Goal: Check status: Check status

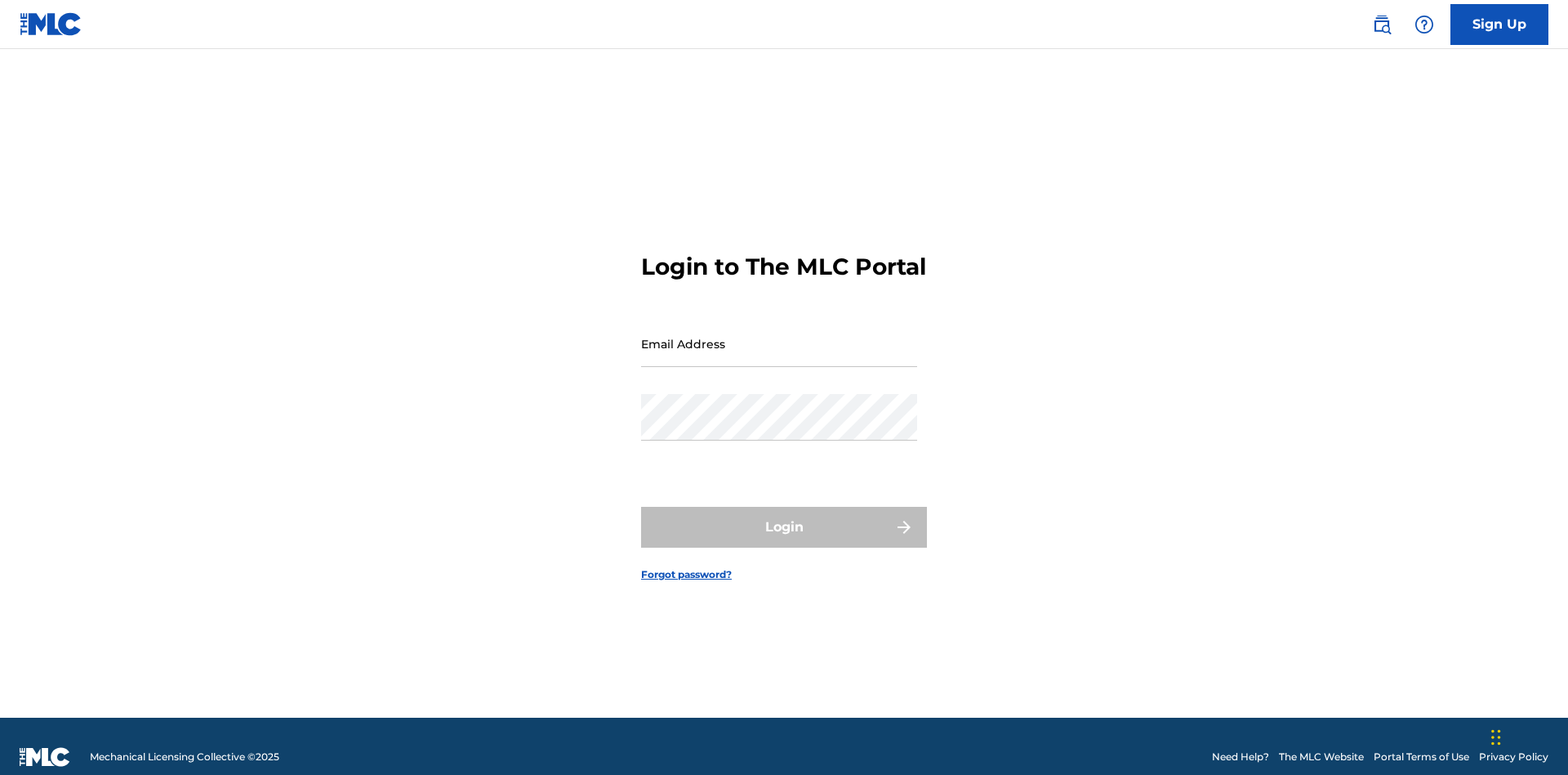
scroll to position [21, 0]
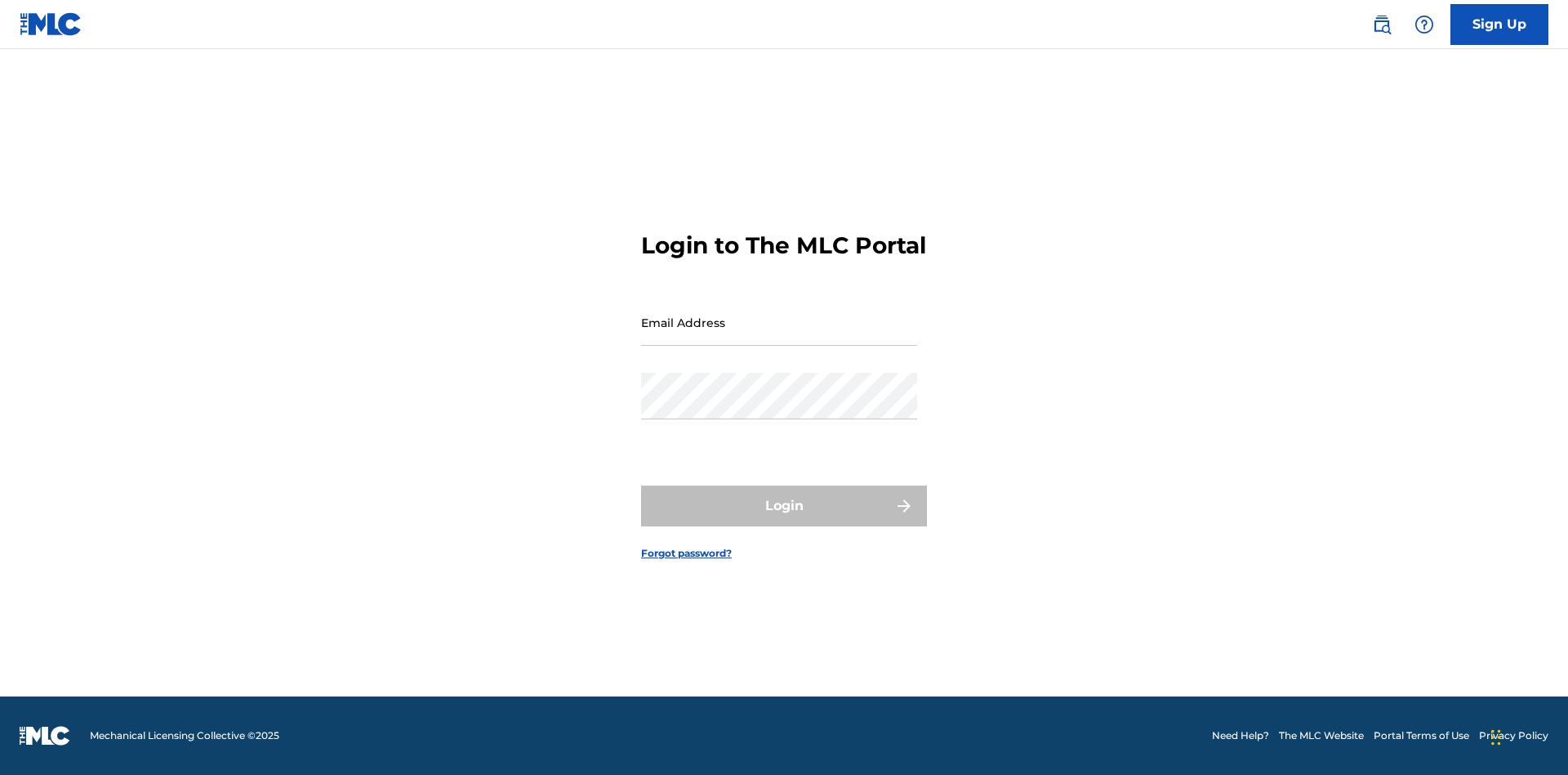
click at [780, 336] on input "Email Address" at bounding box center [779, 322] width 276 height 47
type input "[EMAIL_ADDRESS][DOMAIN_NAME]"
click at [784, 520] on button "Login" at bounding box center [784, 506] width 286 height 41
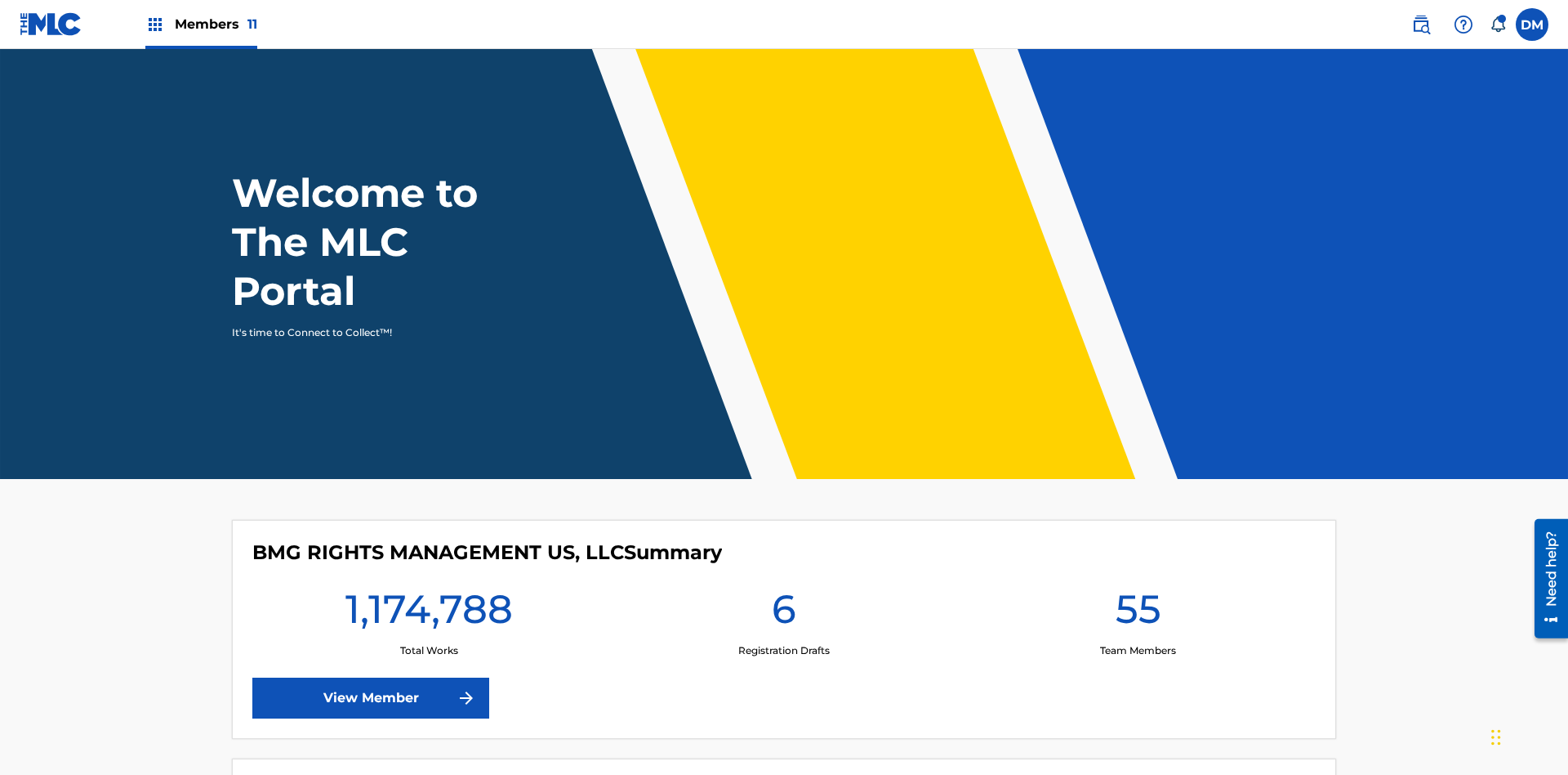
click at [201, 24] on span "Members 11" at bounding box center [215, 24] width 83 height 19
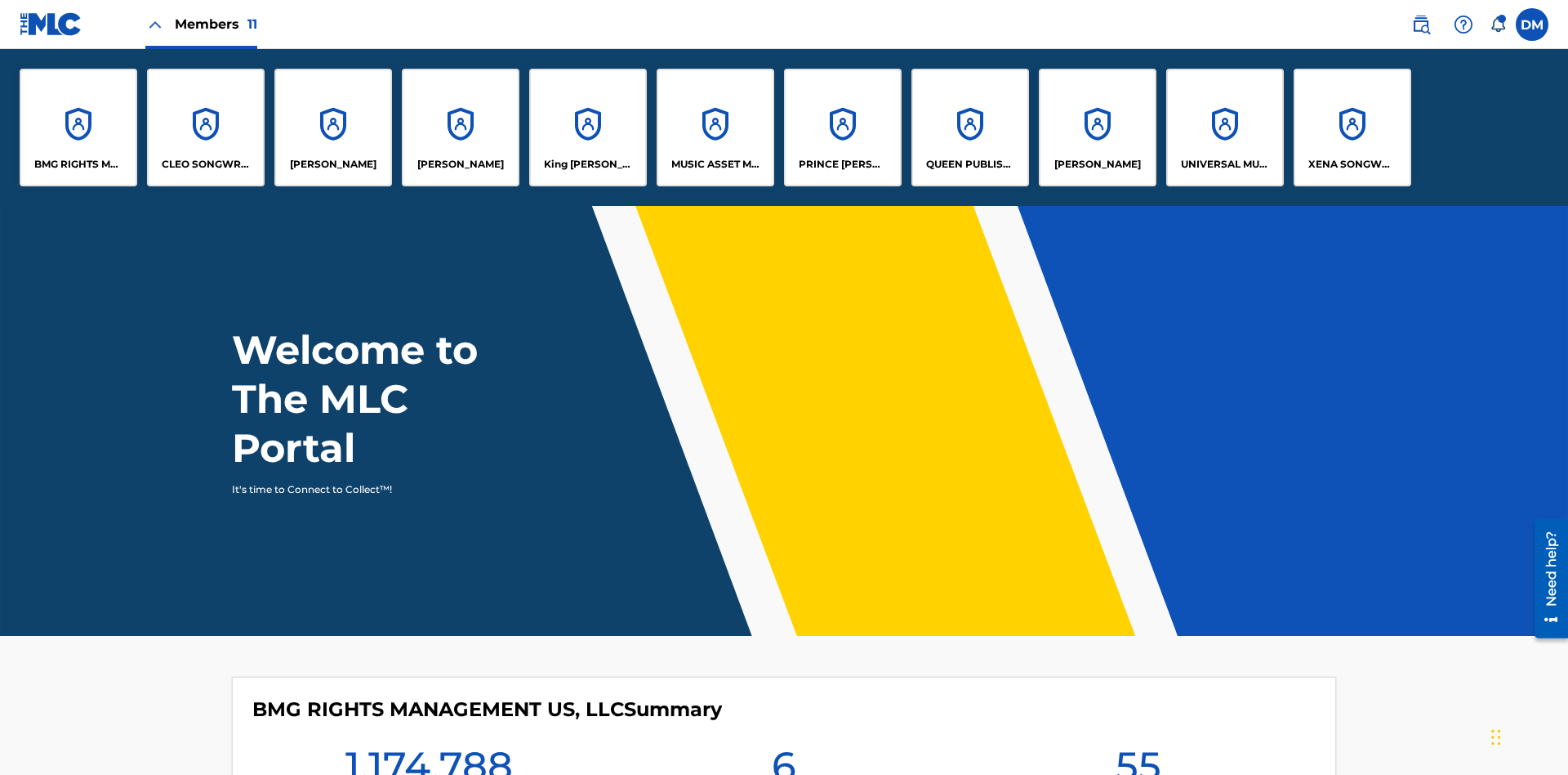
click at [1224, 165] on p "UNIVERSAL MUSIC PUB GROUP" at bounding box center [1225, 164] width 89 height 15
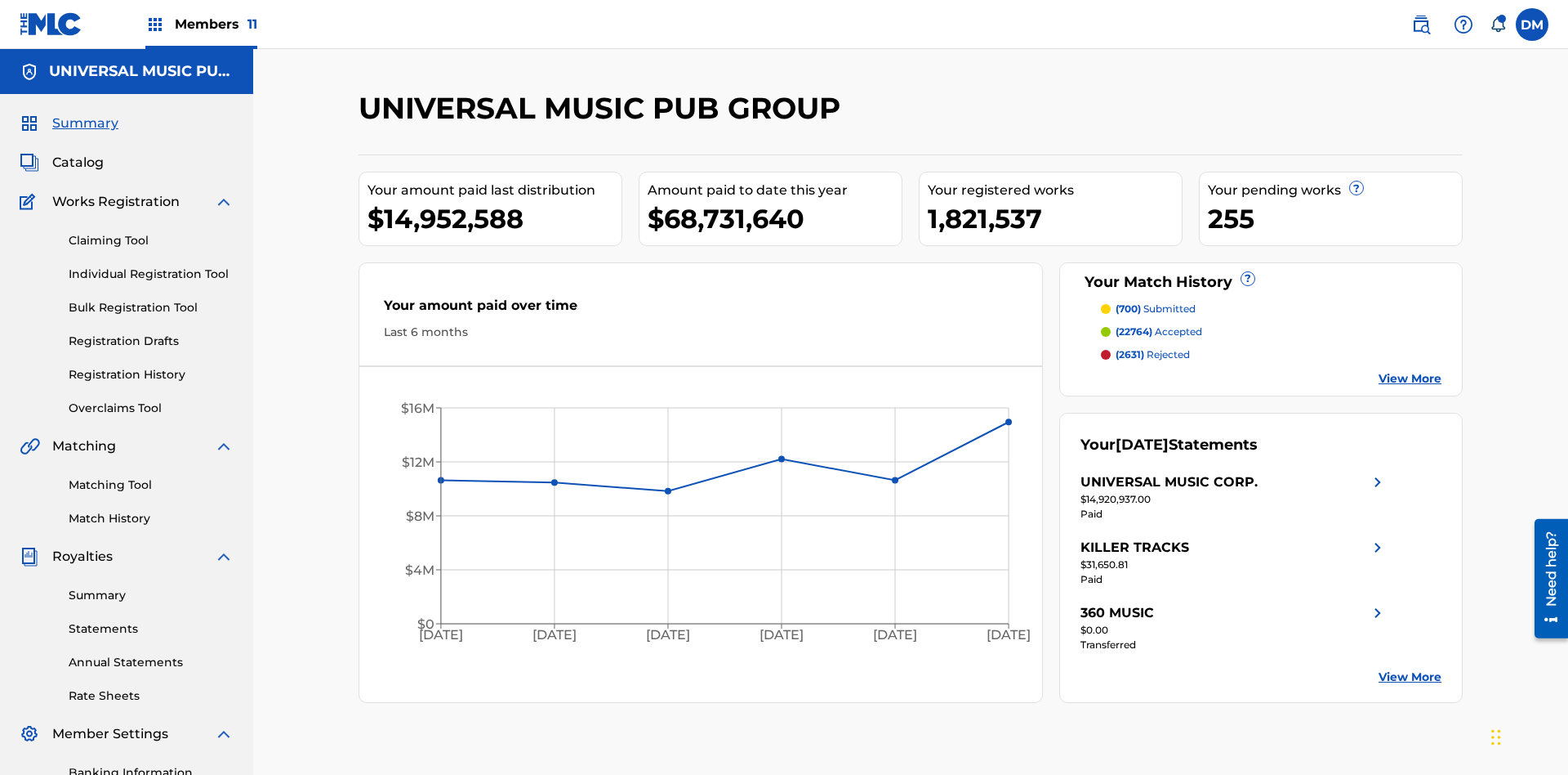
click at [152, 366] on link "Registration History" at bounding box center [152, 374] width 165 height 17
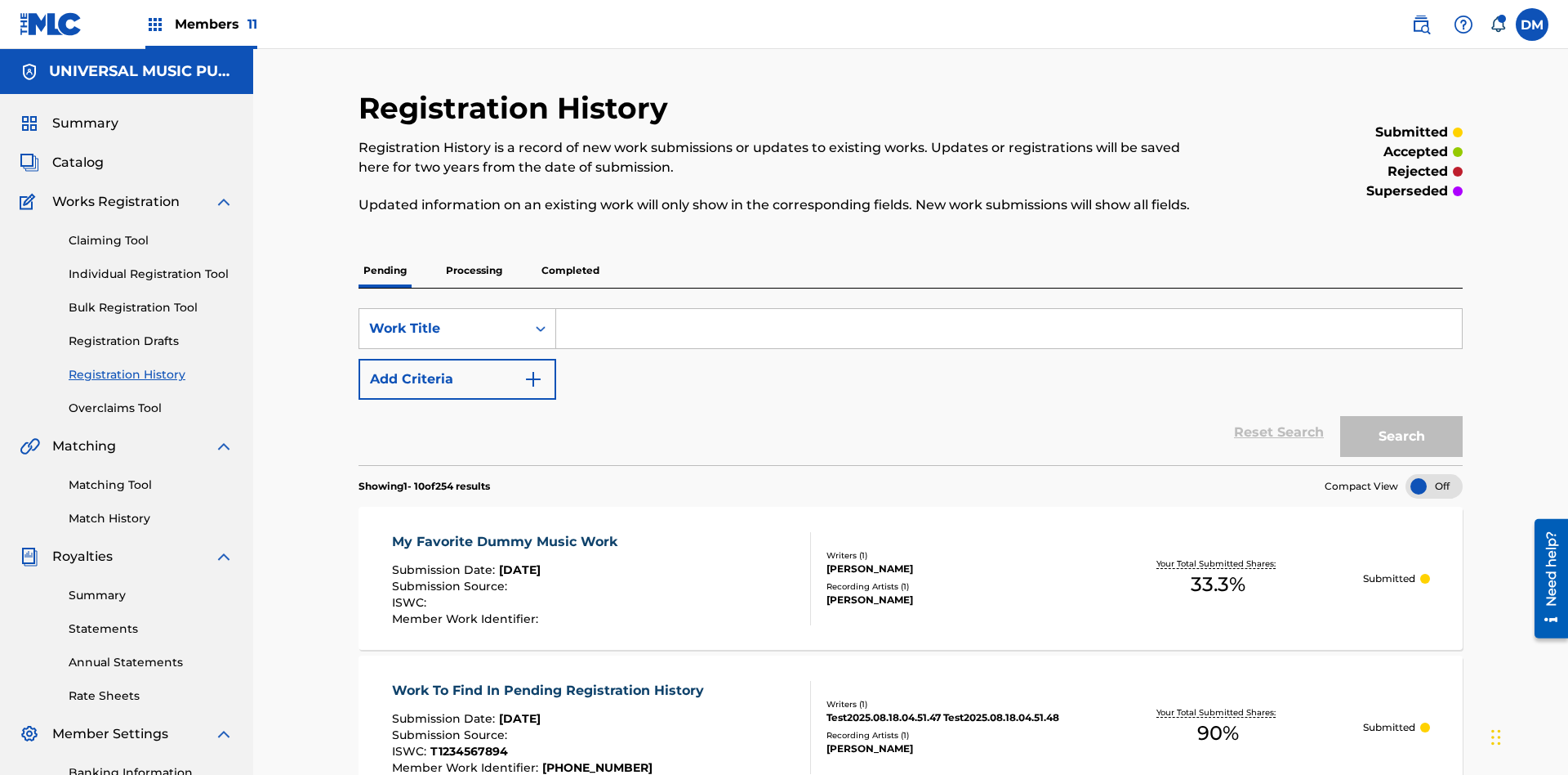
click at [473, 253] on p "Processing" at bounding box center [473, 270] width 66 height 34
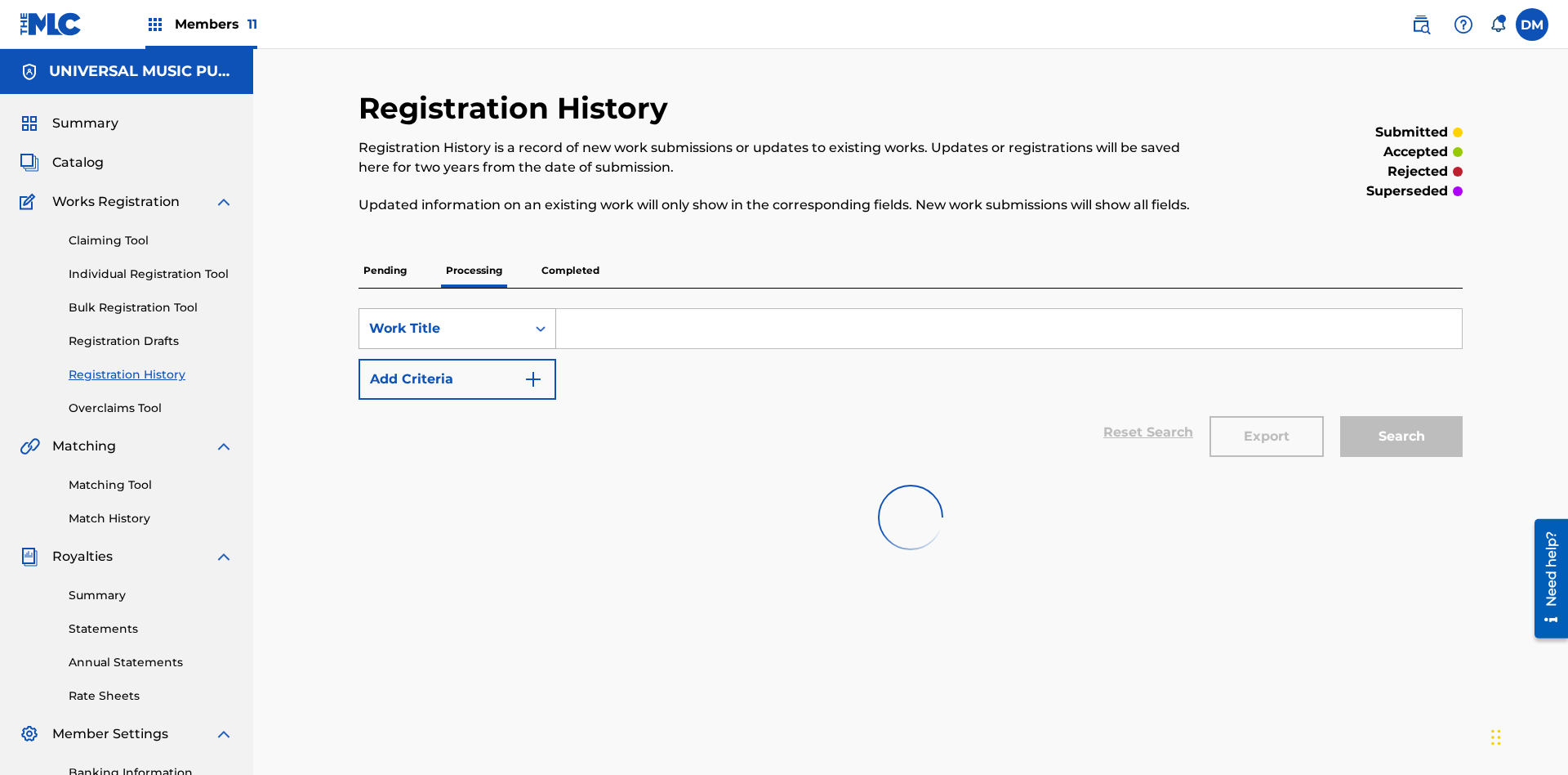
click at [443, 319] on div "Work Title" at bounding box center [442, 329] width 147 height 20
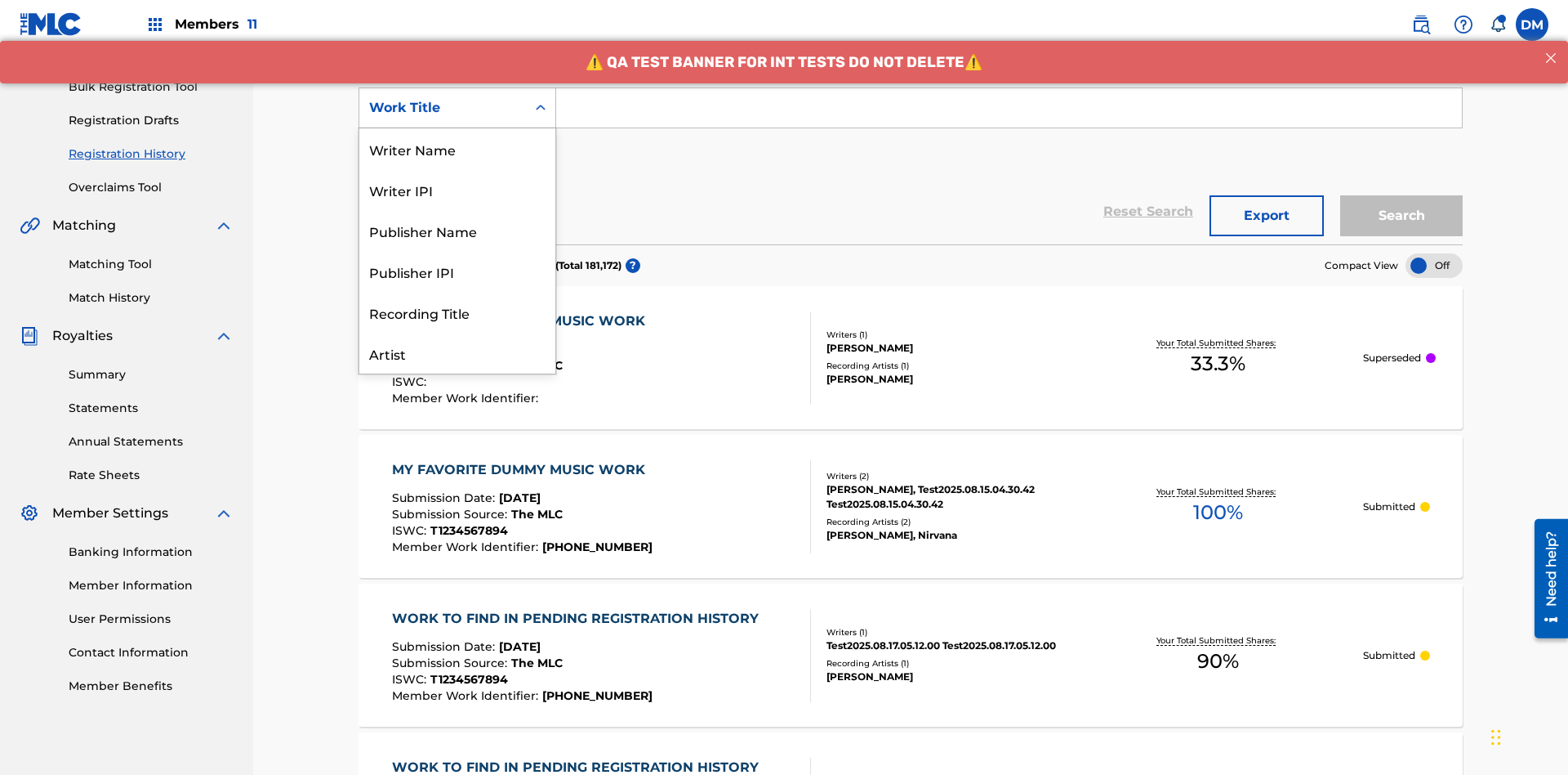
scroll to position [82, 0]
click at [458, 353] on div "Work Title" at bounding box center [458, 352] width 196 height 41
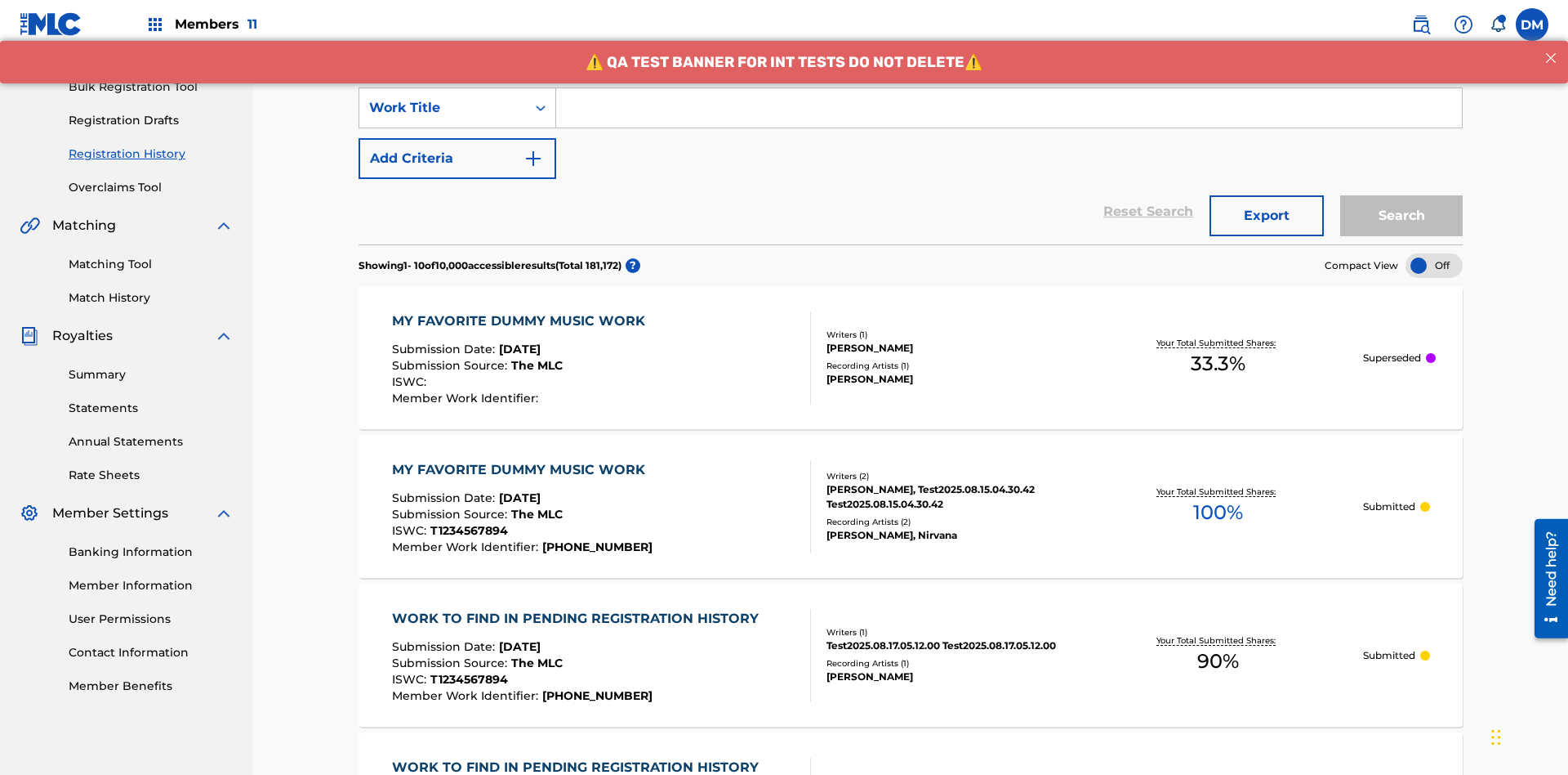
click at [458, 138] on button "Add Criteria" at bounding box center [458, 158] width 197 height 41
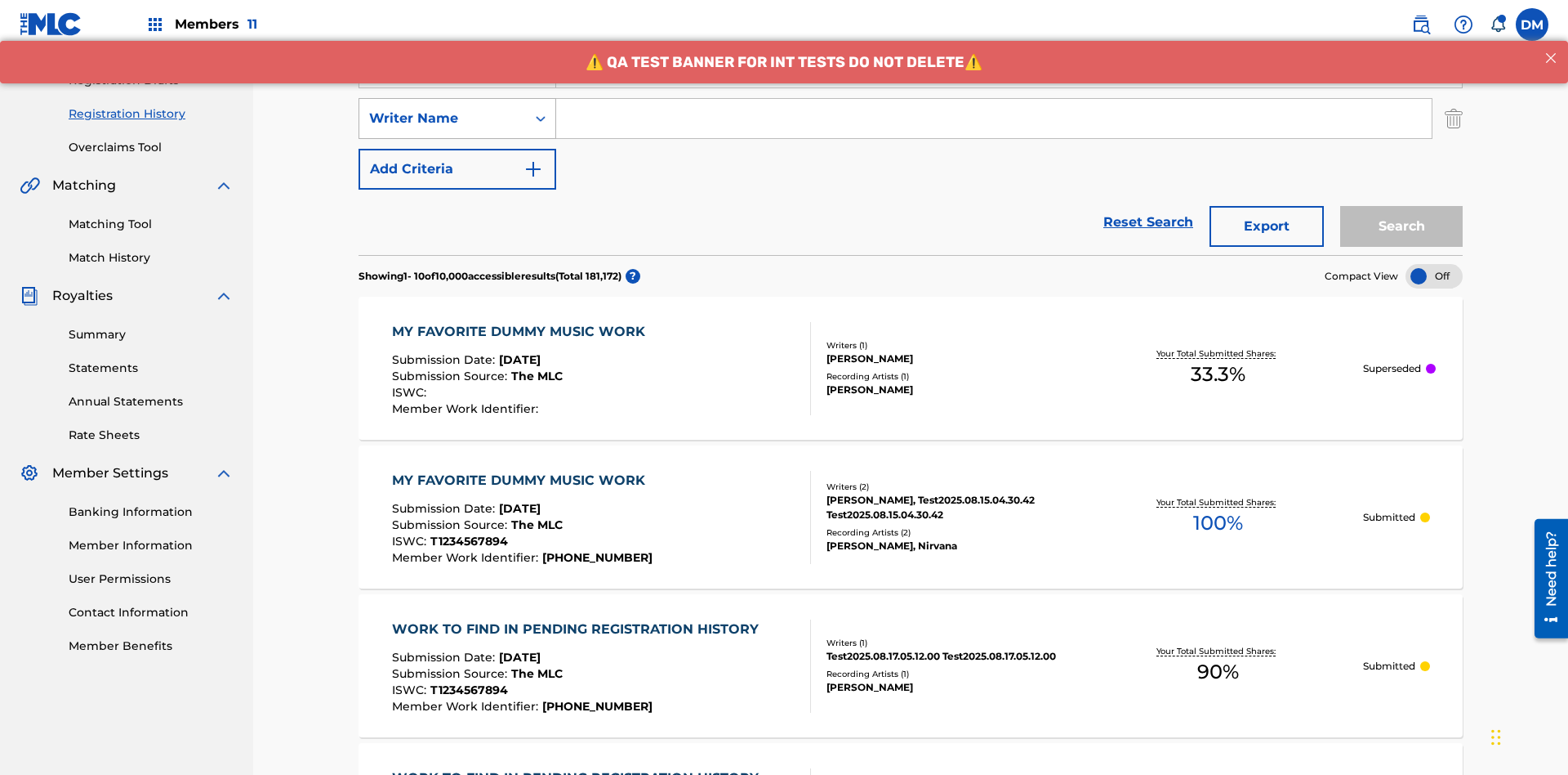
click at [443, 109] on div "Writer Name" at bounding box center [442, 119] width 147 height 20
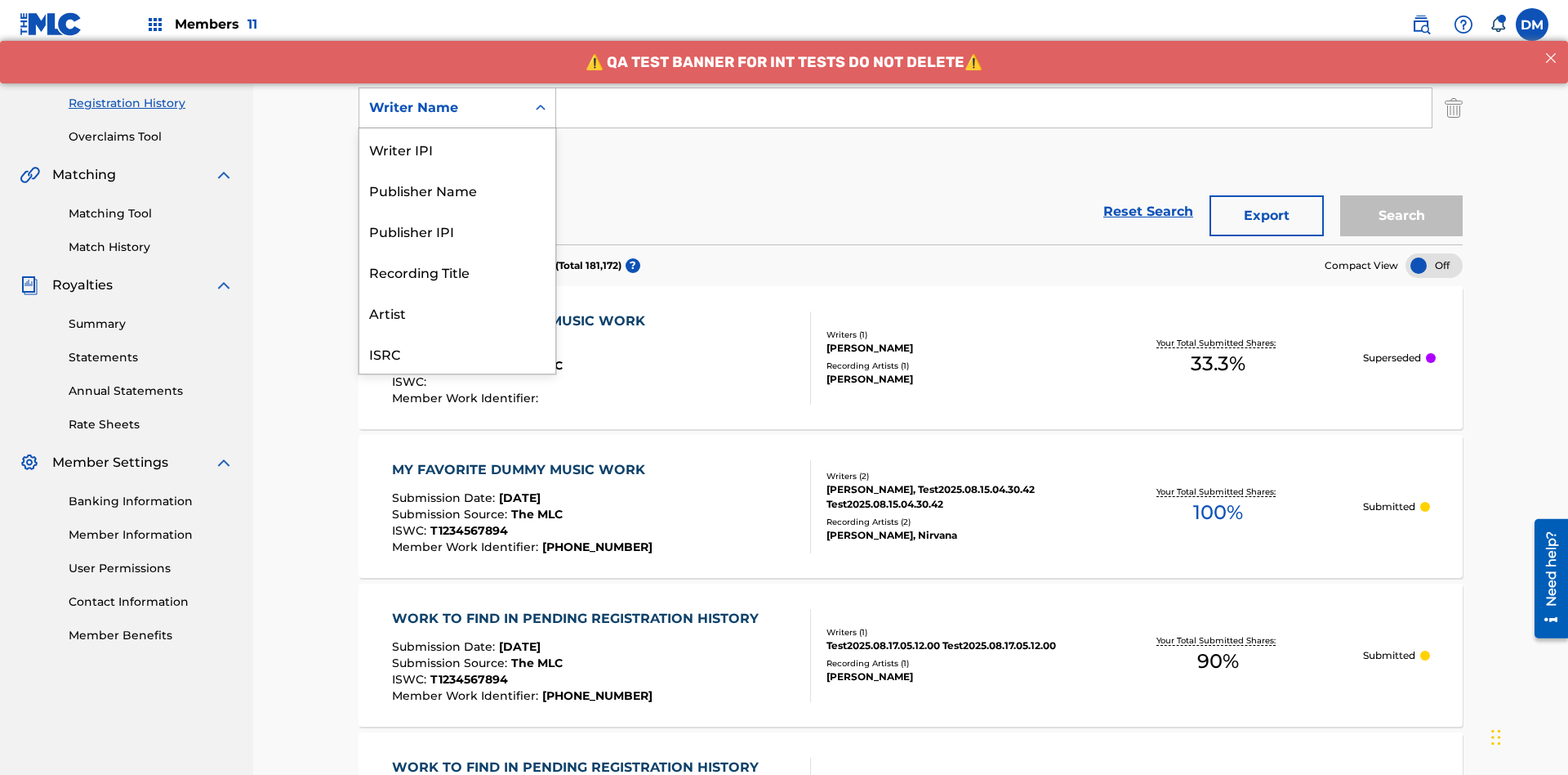
scroll to position [41, 0]
click at [458, 230] on div "Recording Title" at bounding box center [458, 230] width 196 height 41
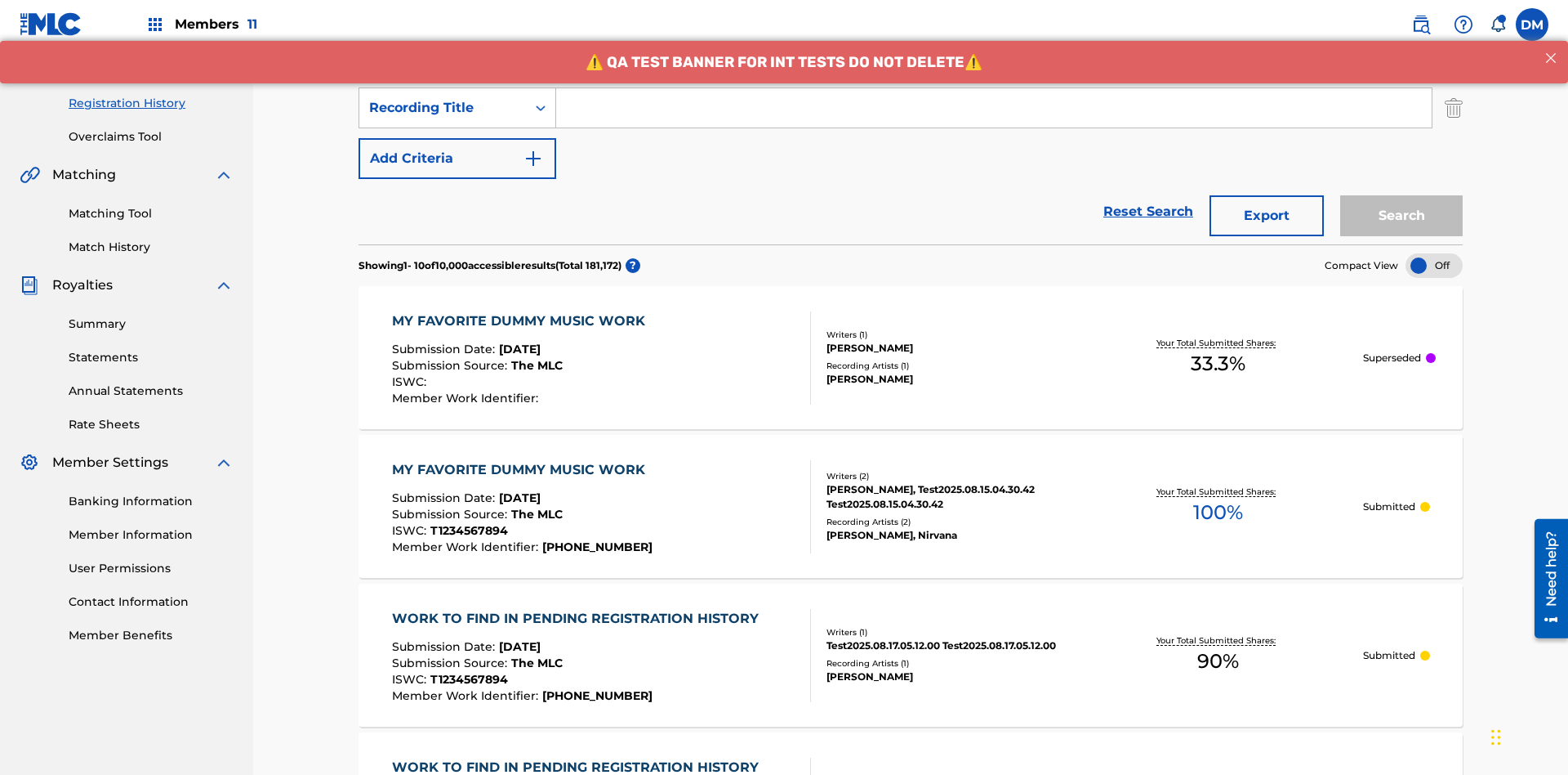
click at [458, 138] on button "Add Criteria" at bounding box center [458, 158] width 197 height 41
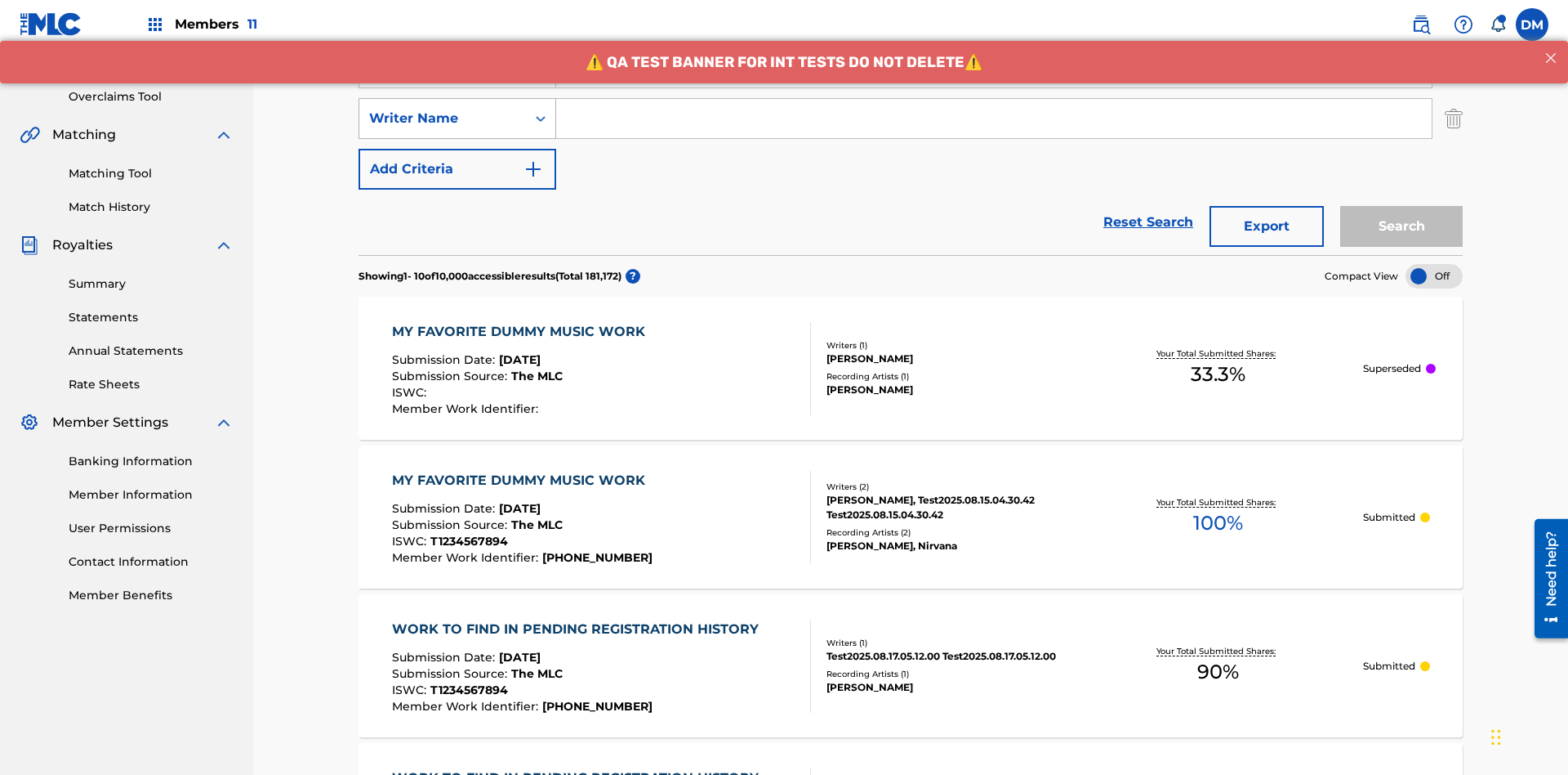
click at [443, 109] on div "Writer Name" at bounding box center [442, 119] width 147 height 20
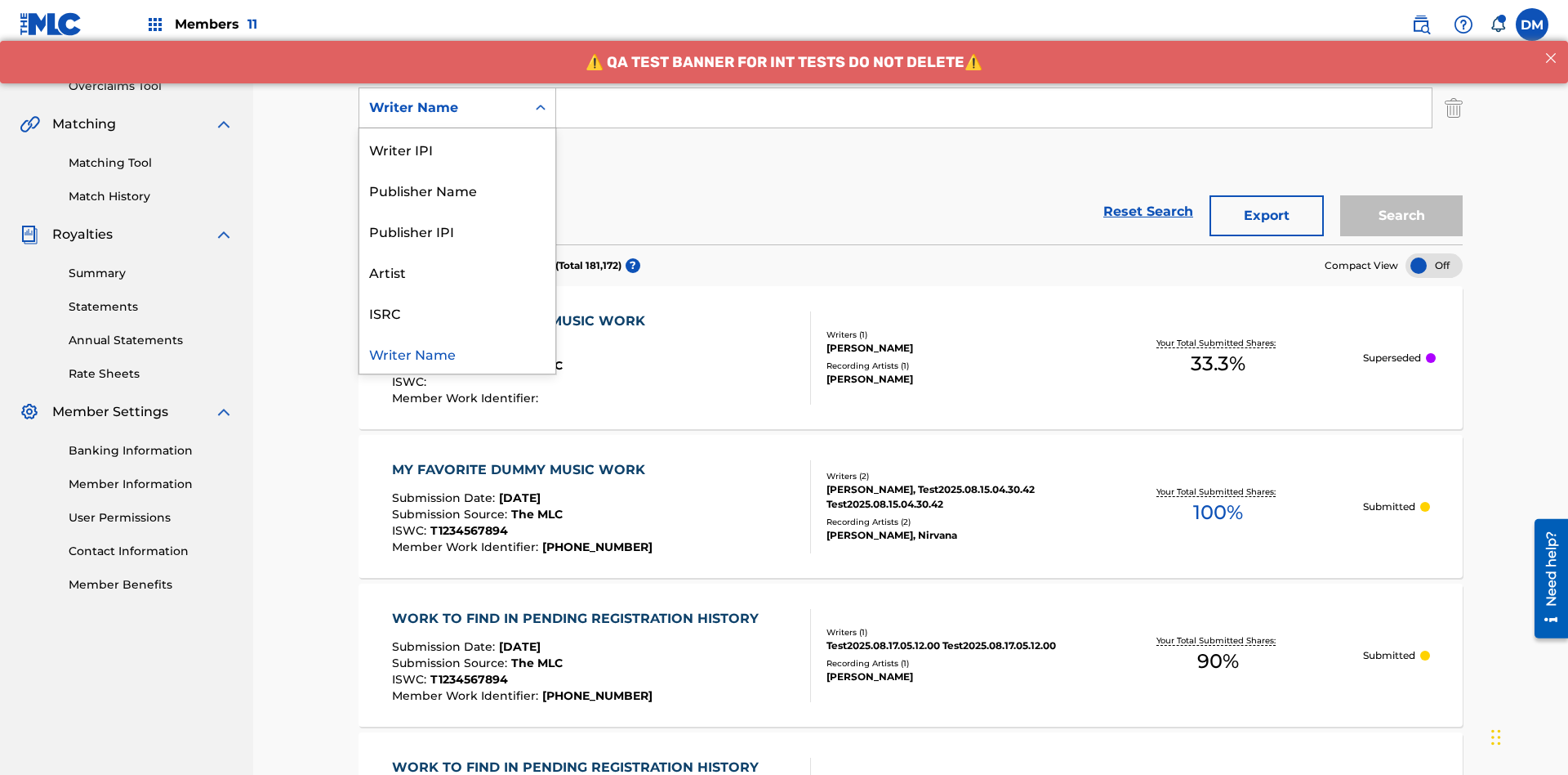
click at [458, 312] on div "ISRC" at bounding box center [458, 311] width 196 height 41
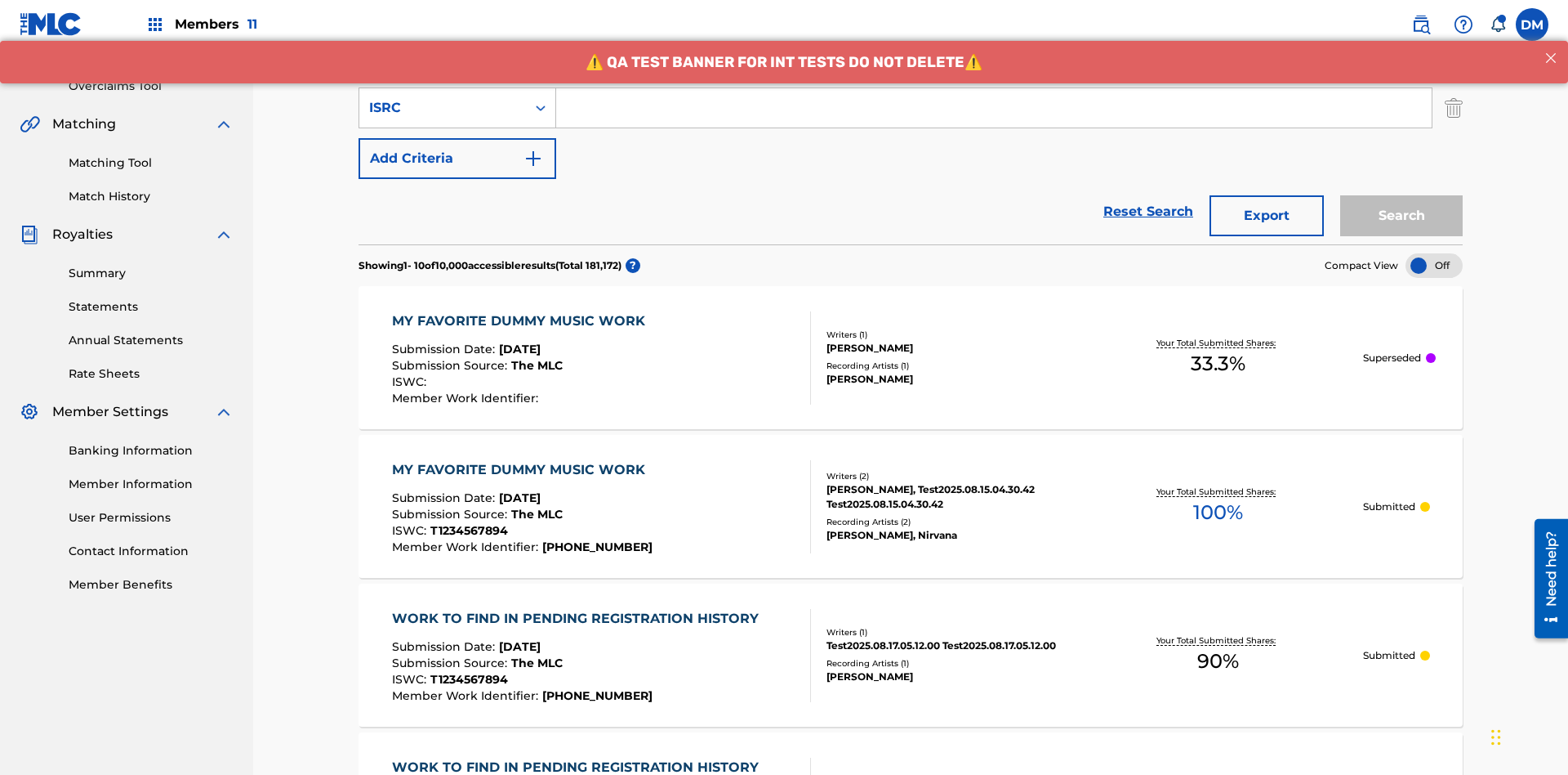
click at [458, 138] on button "Add Criteria" at bounding box center [458, 158] width 197 height 41
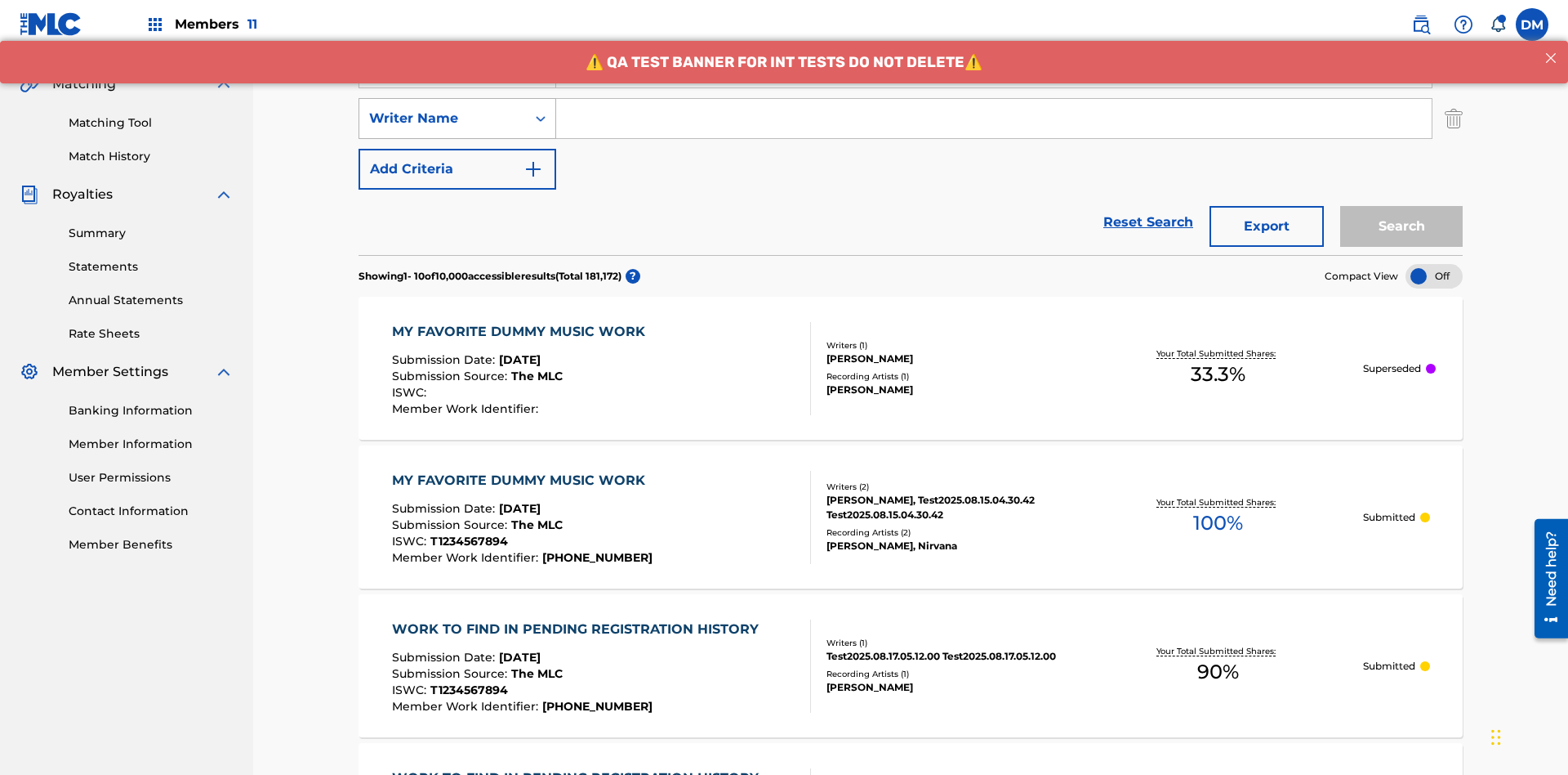
click at [443, 109] on div "Writer Name" at bounding box center [442, 119] width 147 height 20
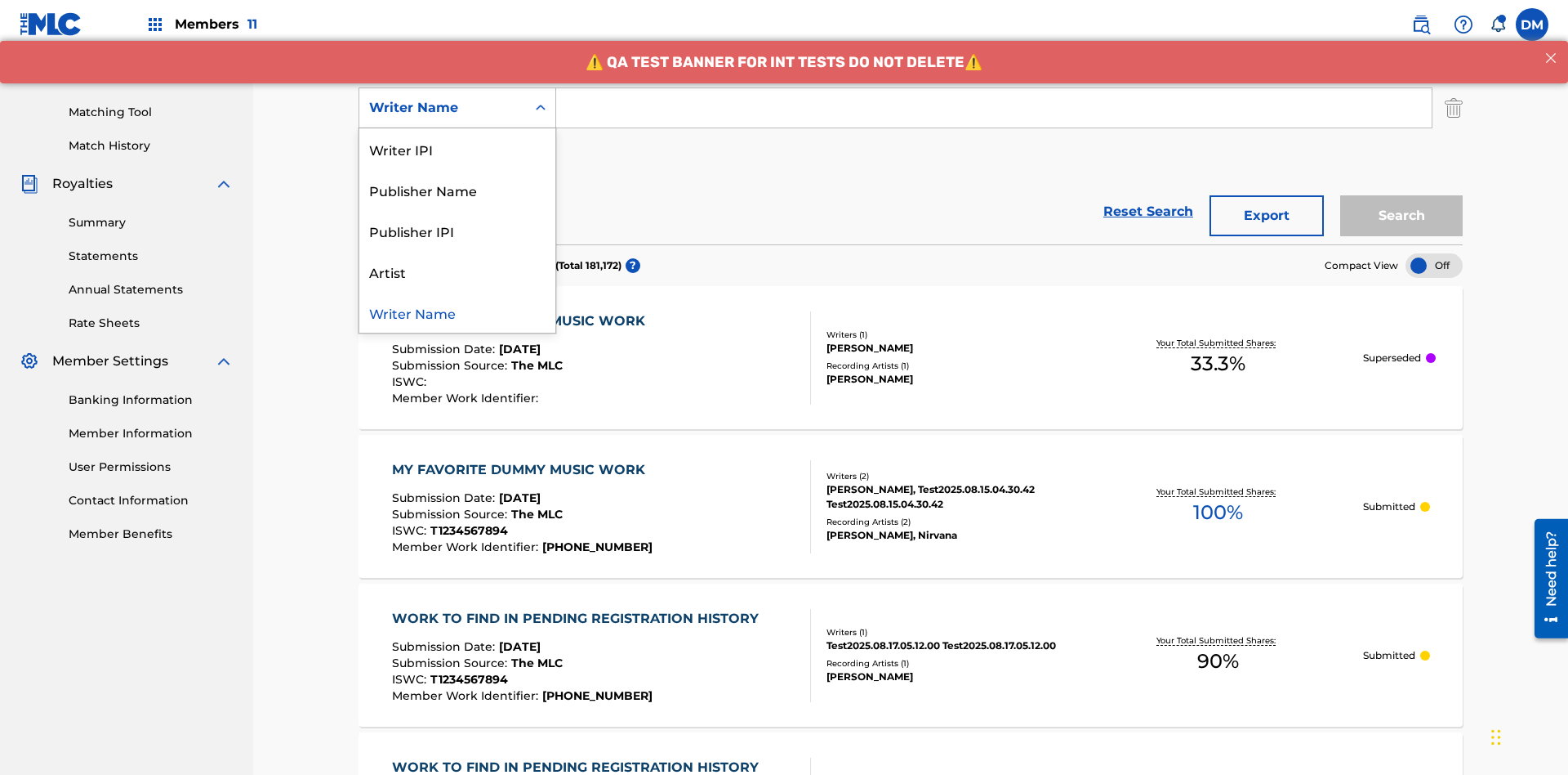
click at [458, 230] on div "Publisher IPI" at bounding box center [458, 230] width 196 height 41
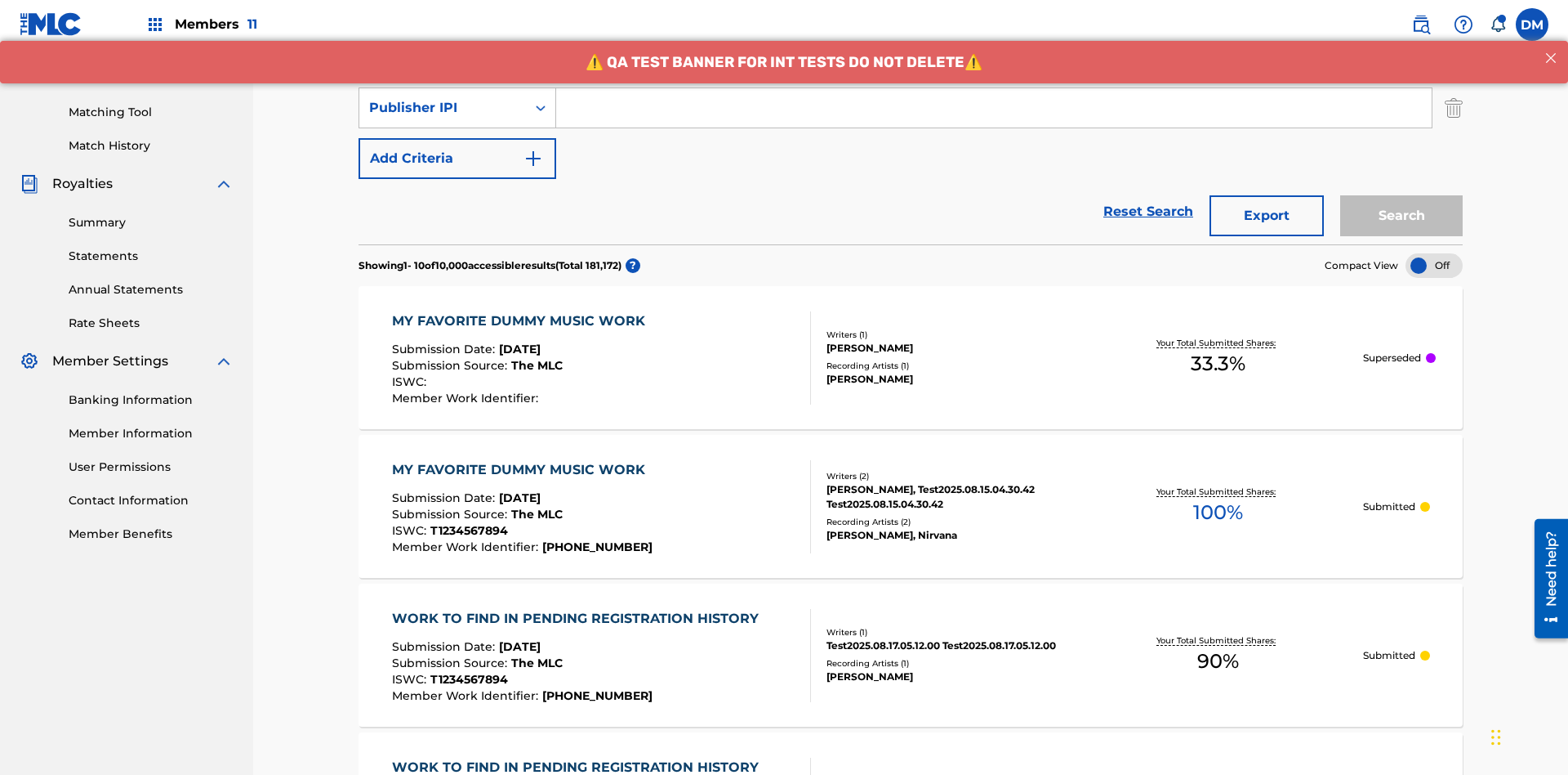
click at [458, 138] on button "Add Criteria" at bounding box center [458, 158] width 197 height 41
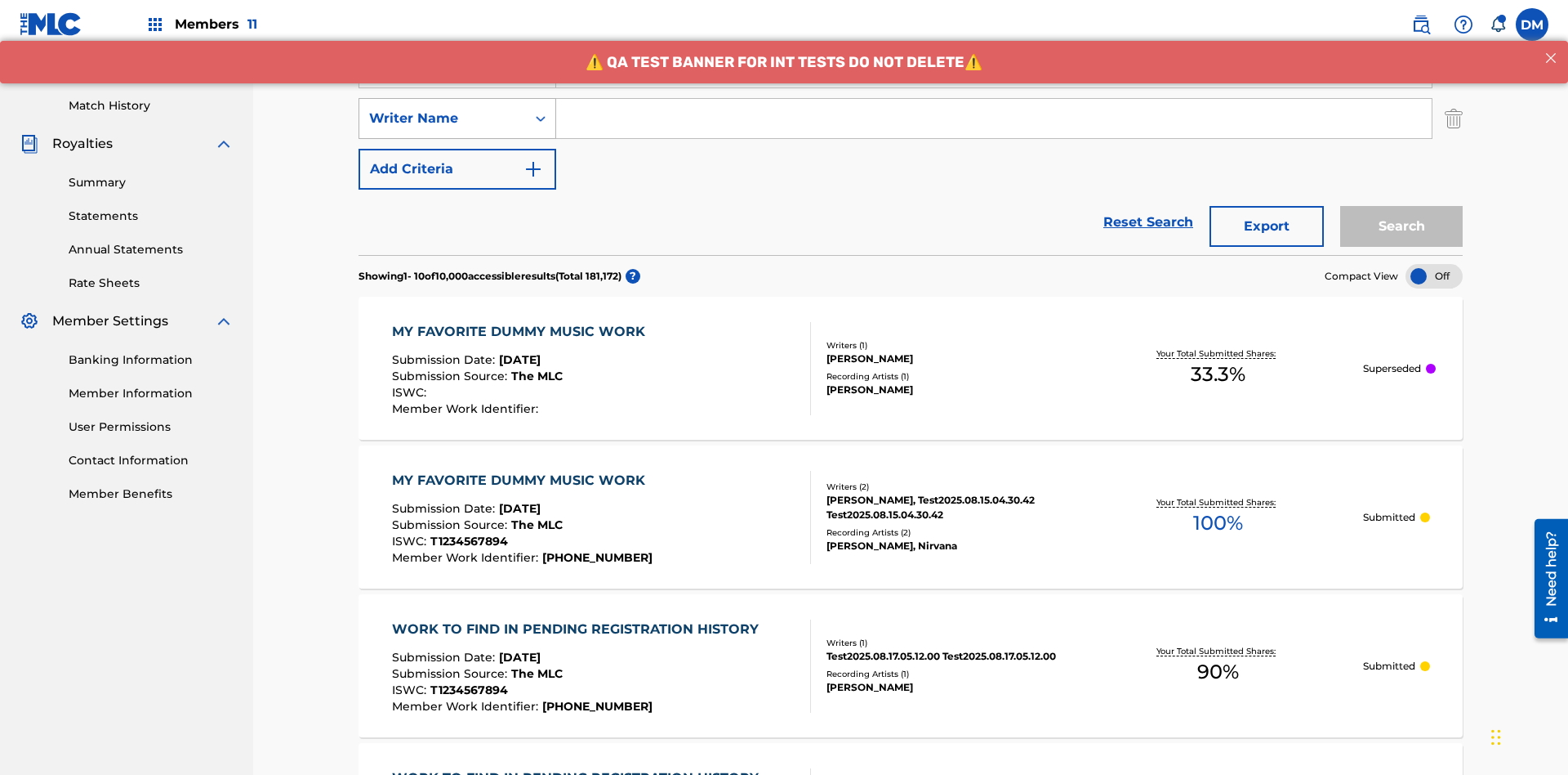
click at [443, 109] on div "Writer Name" at bounding box center [442, 119] width 147 height 20
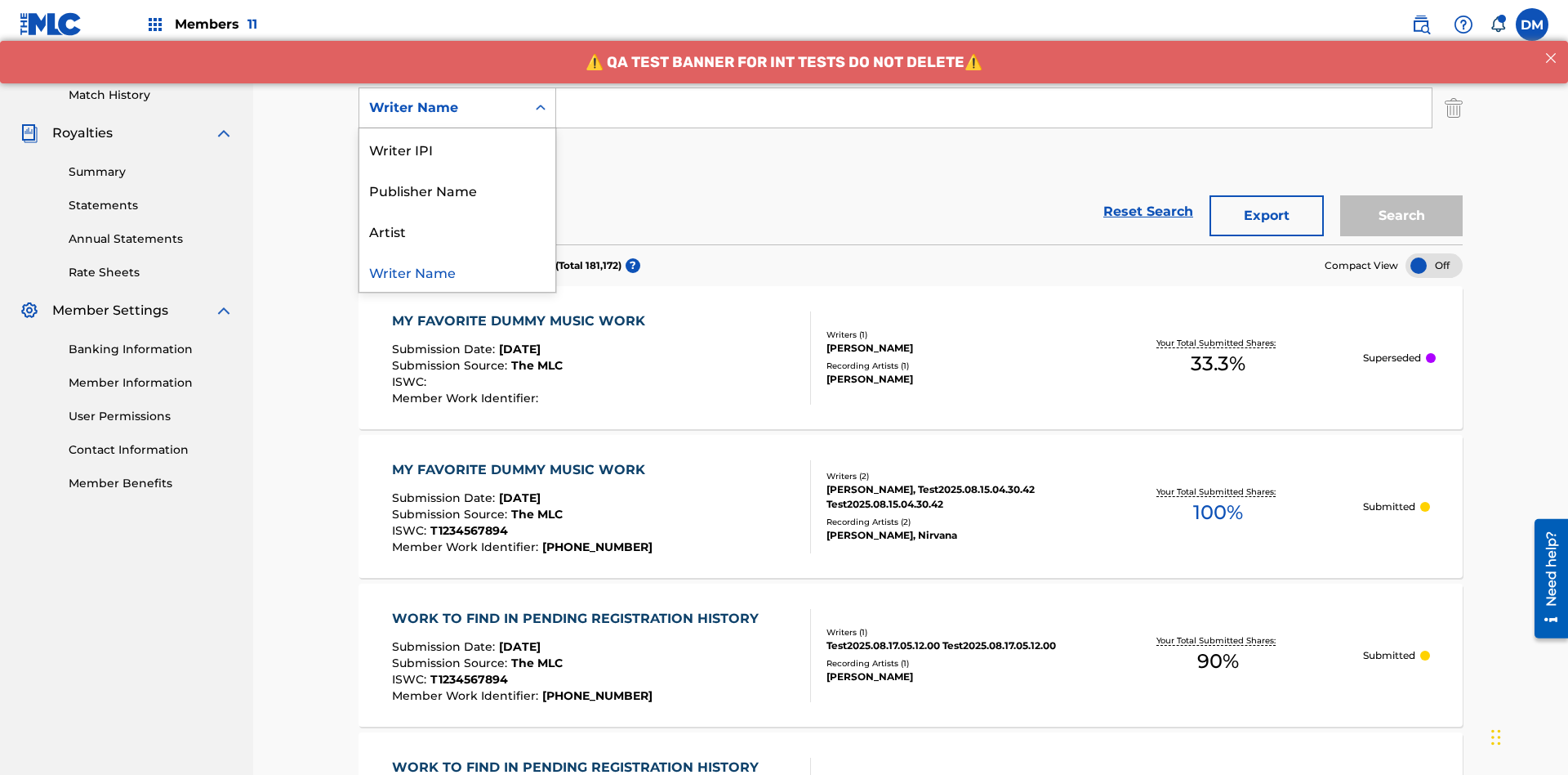
click at [458, 230] on div "Artist" at bounding box center [458, 230] width 196 height 41
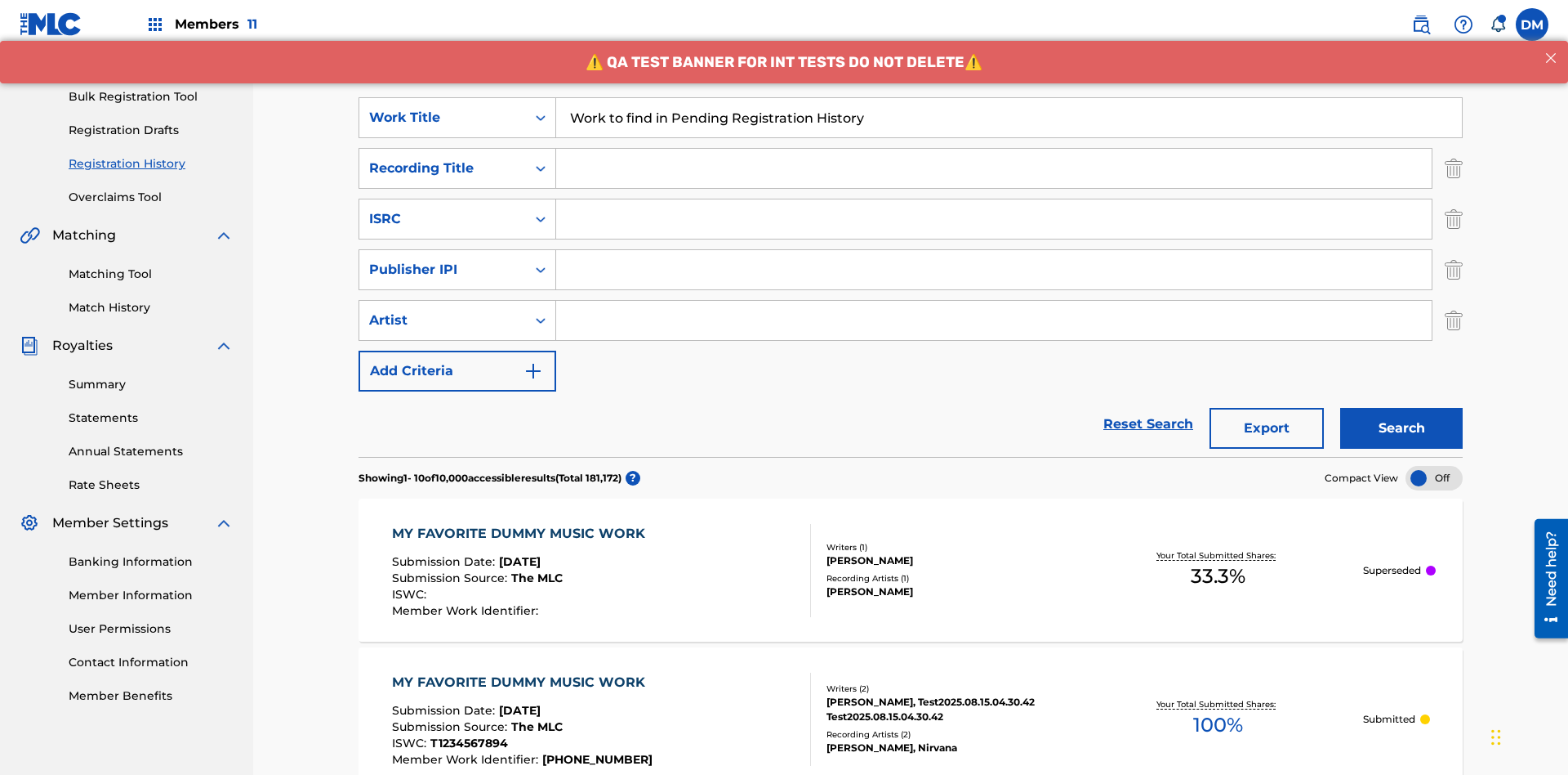
type input "Work to find in Pending Registration History"
click at [994, 149] on input "Search Form" at bounding box center [994, 168] width 875 height 39
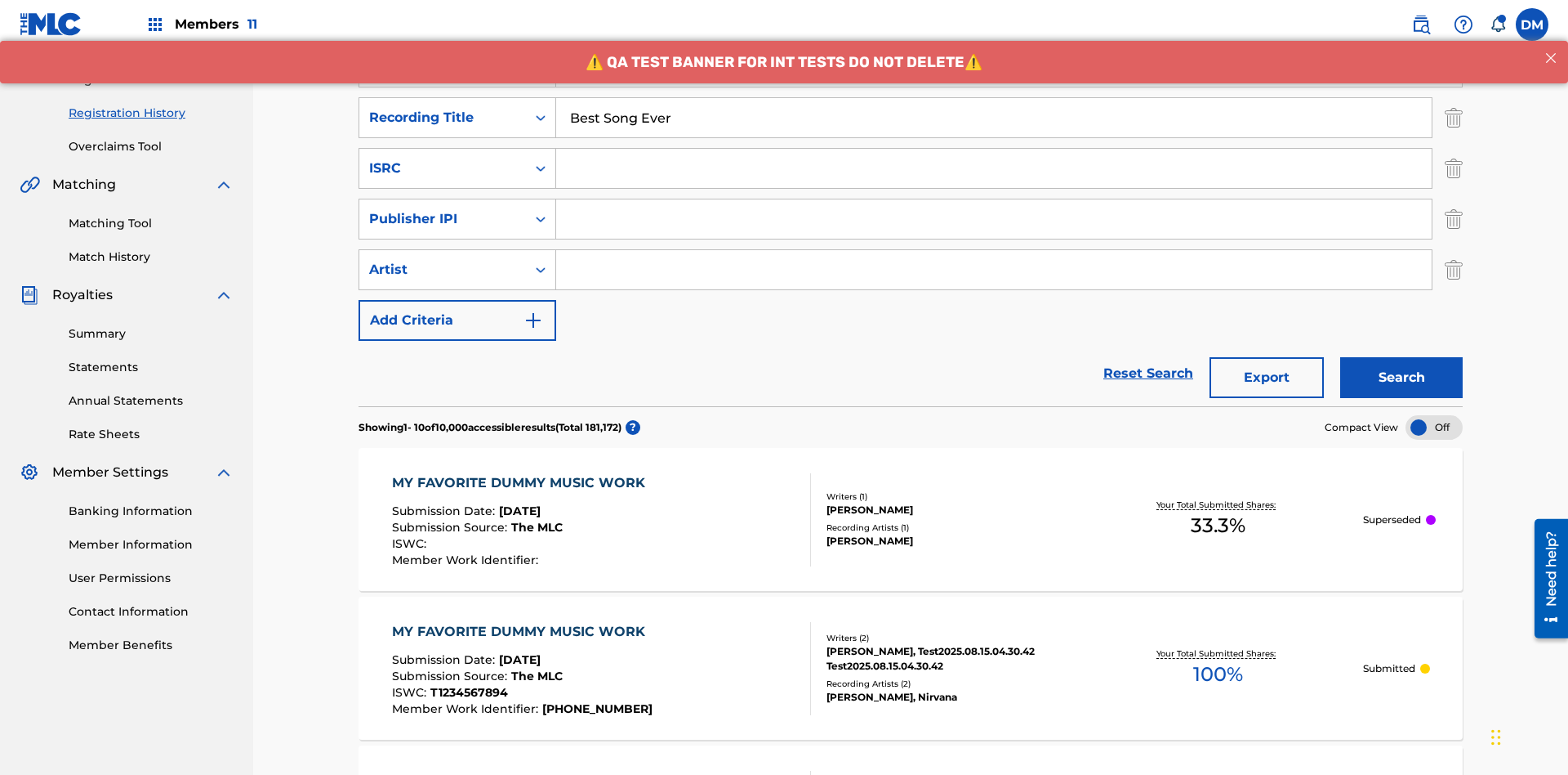
type input "Best Song Ever"
click at [994, 149] on input "Search Form" at bounding box center [994, 168] width 875 height 39
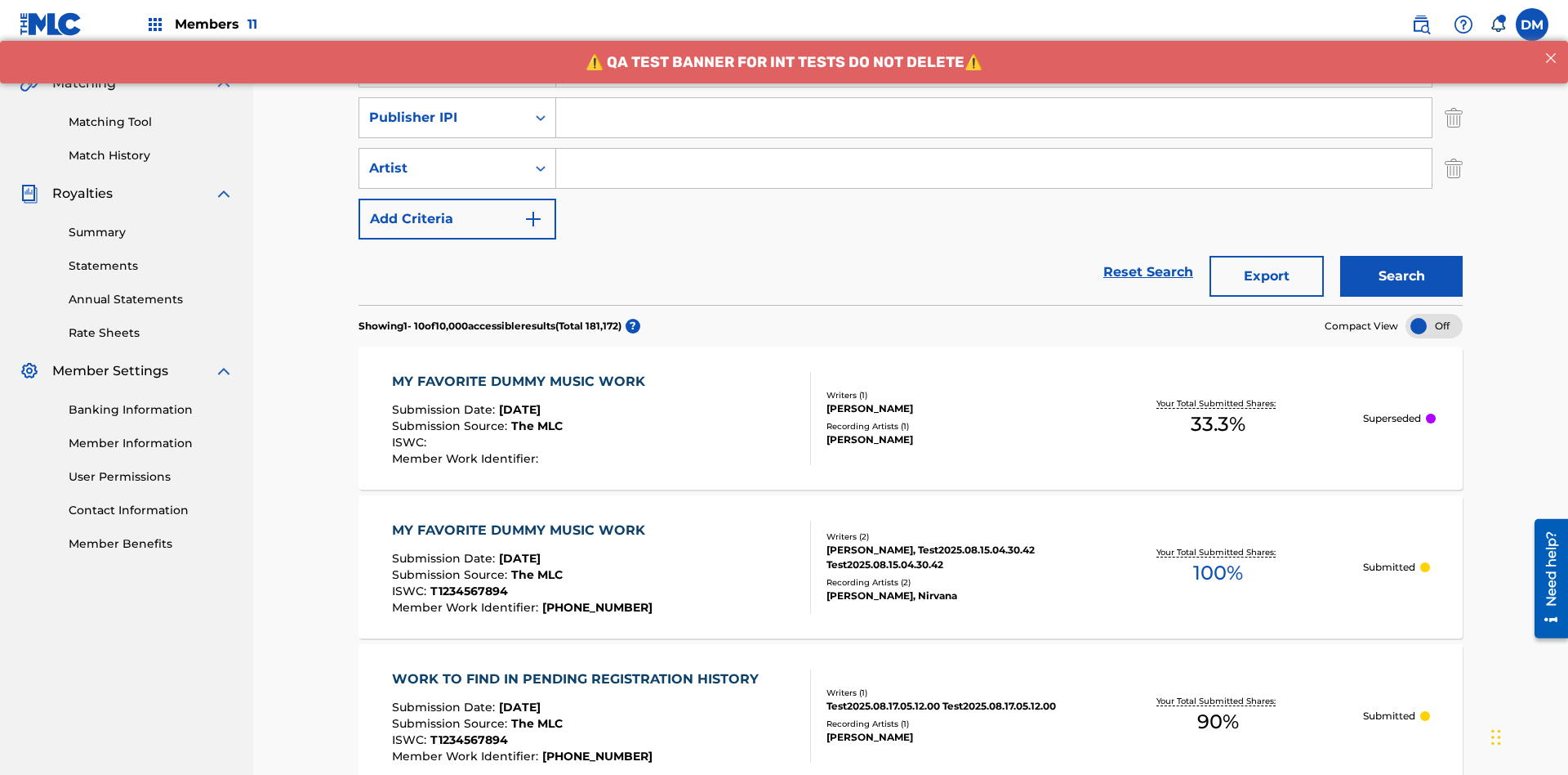
type input "AA3123123123"
click at [994, 118] on input "Search Form" at bounding box center [994, 117] width 875 height 39
type input "00595839777"
click at [994, 149] on input "Search Form" at bounding box center [994, 168] width 875 height 39
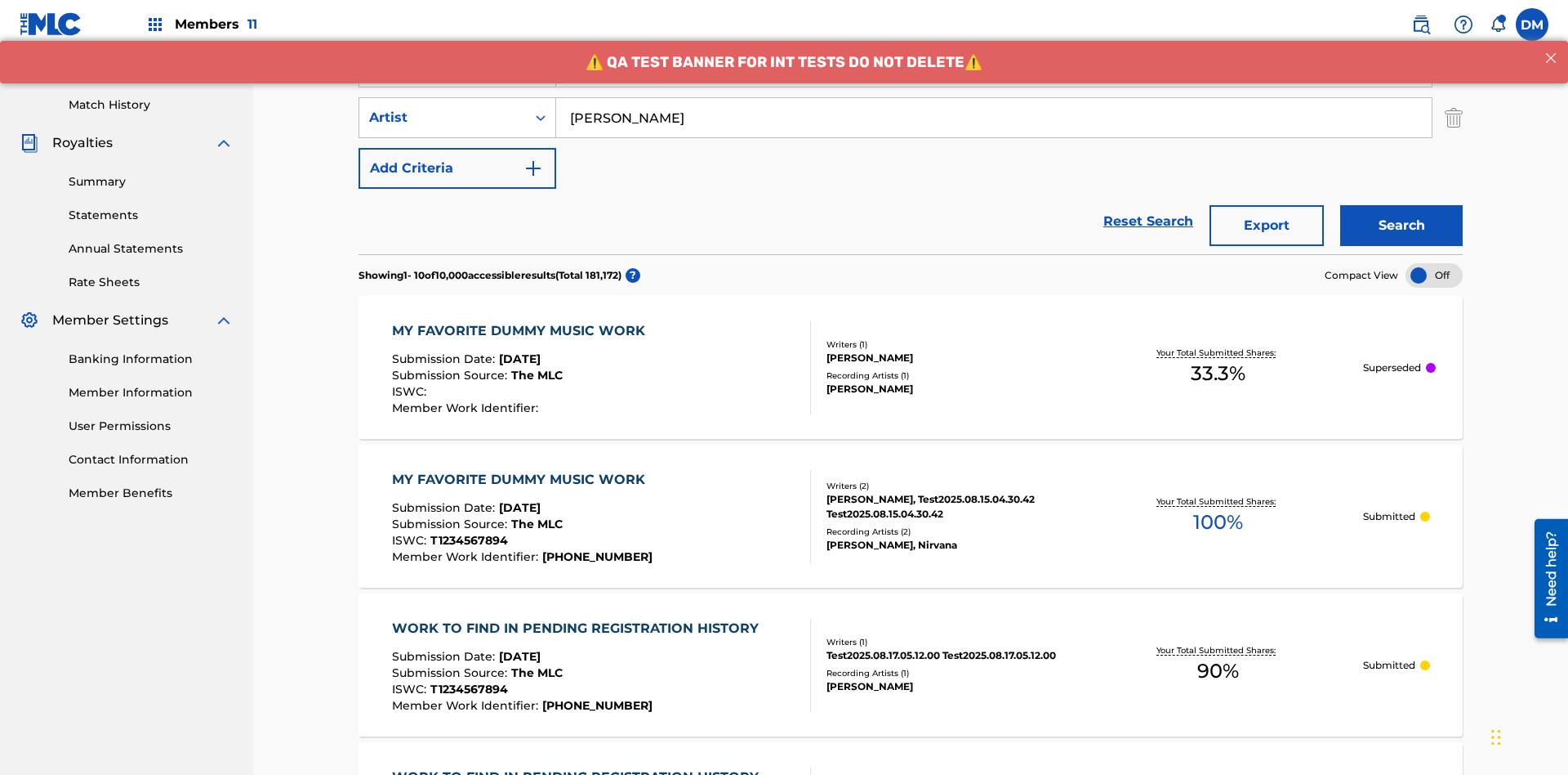
type input "[PERSON_NAME]"
click at [1402, 205] on button "Search" at bounding box center [1402, 225] width 123 height 41
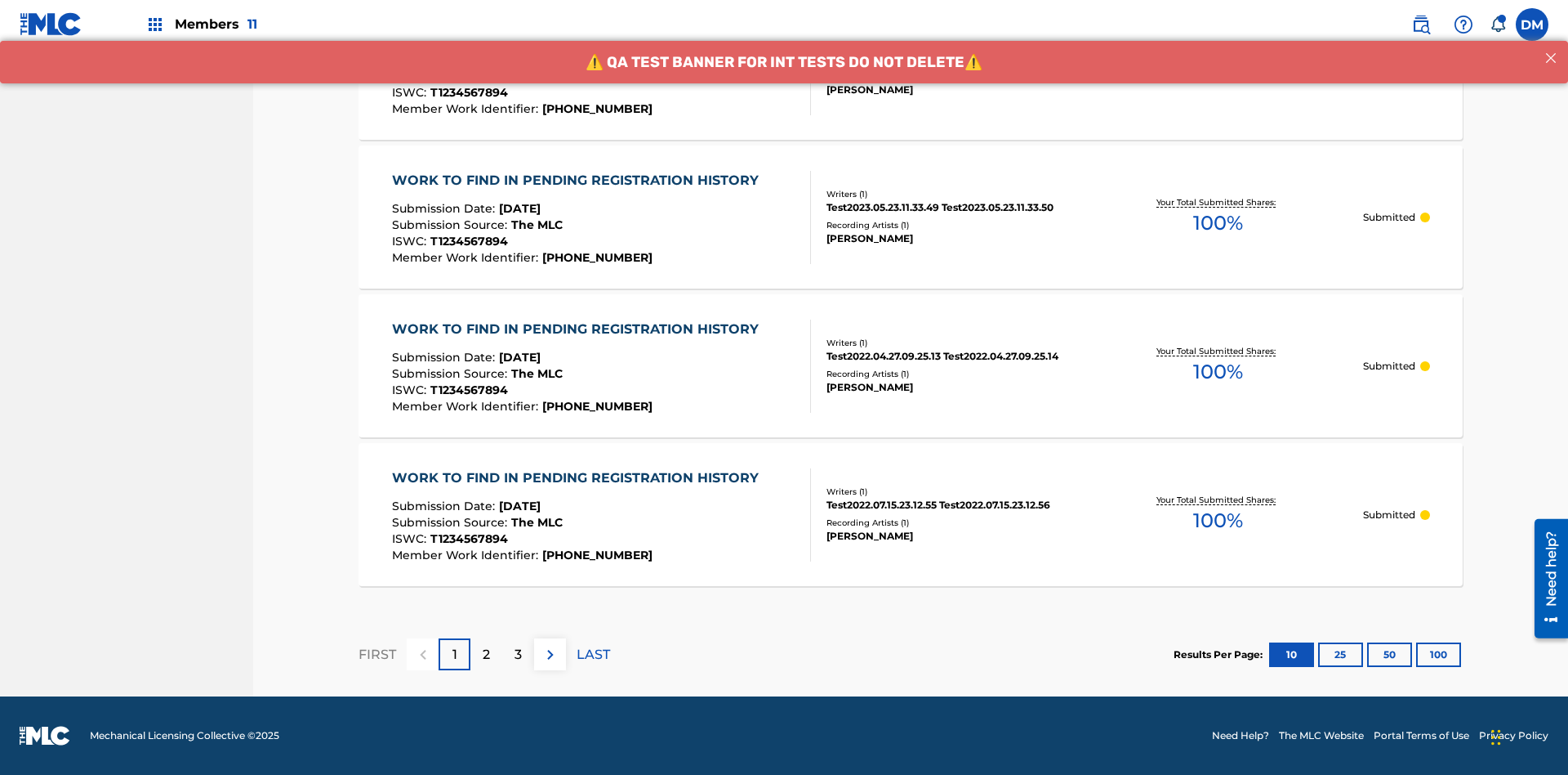
click at [1416, 653] on button "100" at bounding box center [1438, 654] width 45 height 25
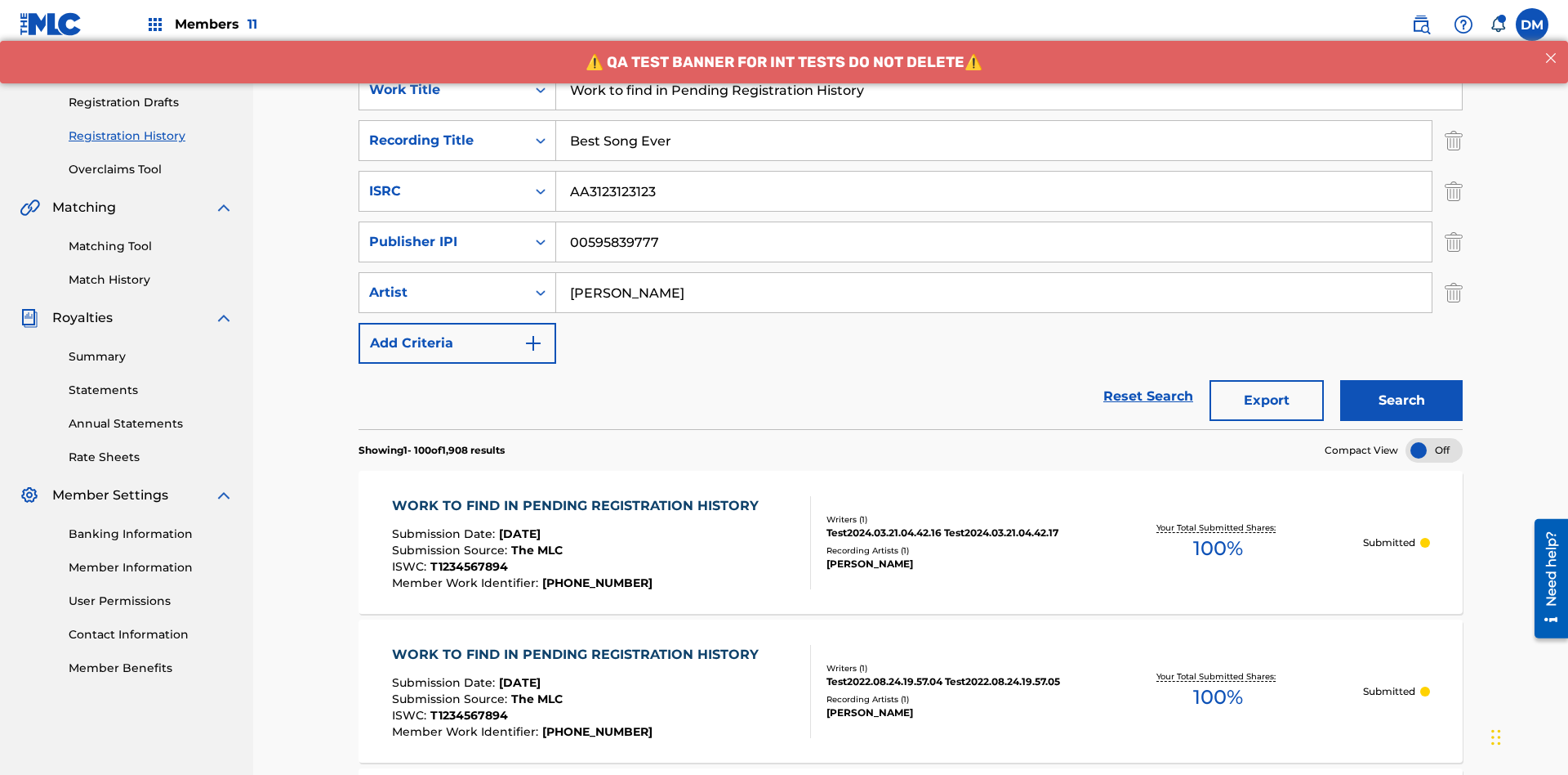
scroll to position [579, 0]
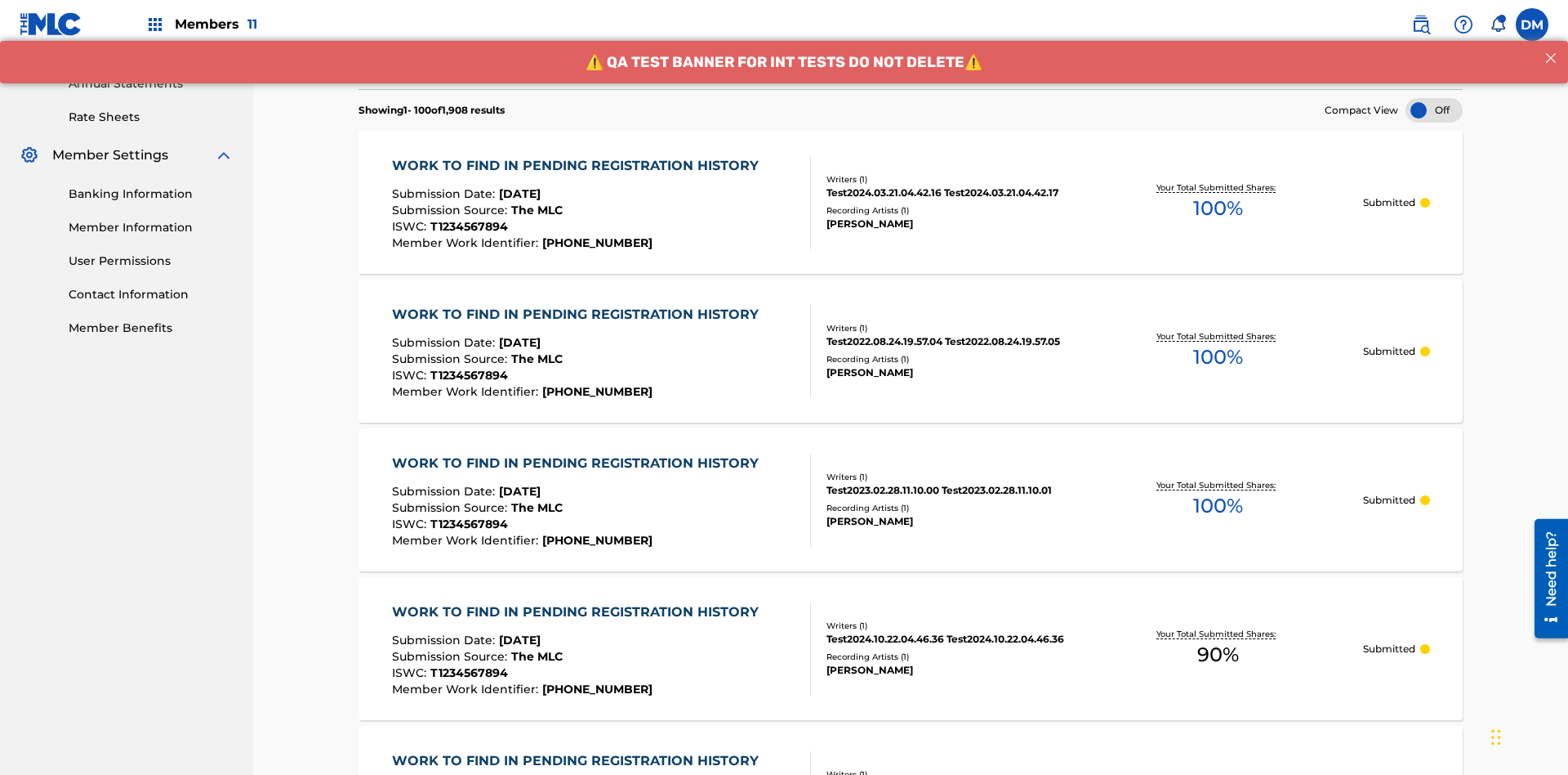
click at [1218, 640] on span "90 %" at bounding box center [1218, 654] width 42 height 29
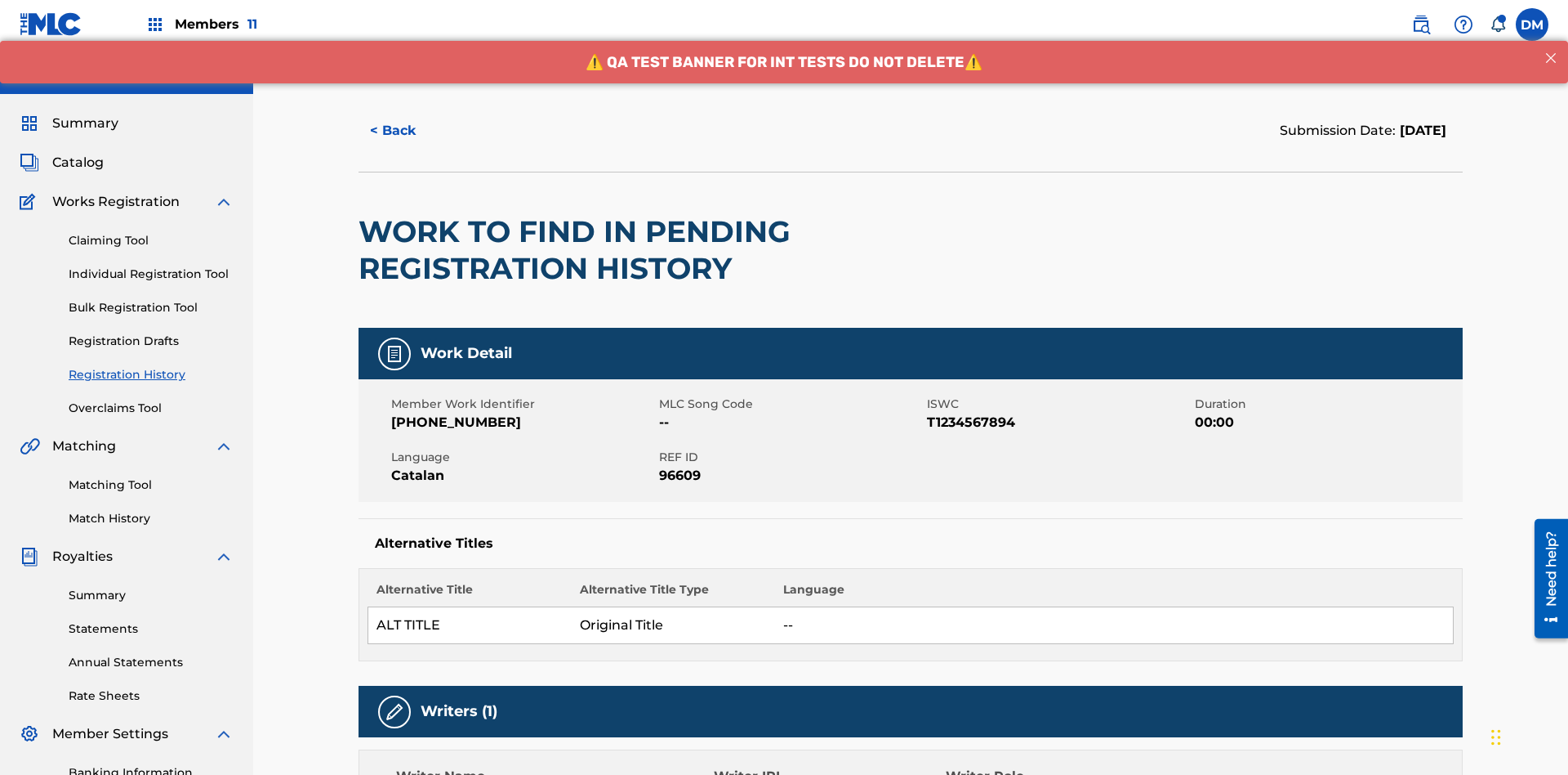
scroll to position [314, 0]
